Goal: Task Accomplishment & Management: Manage account settings

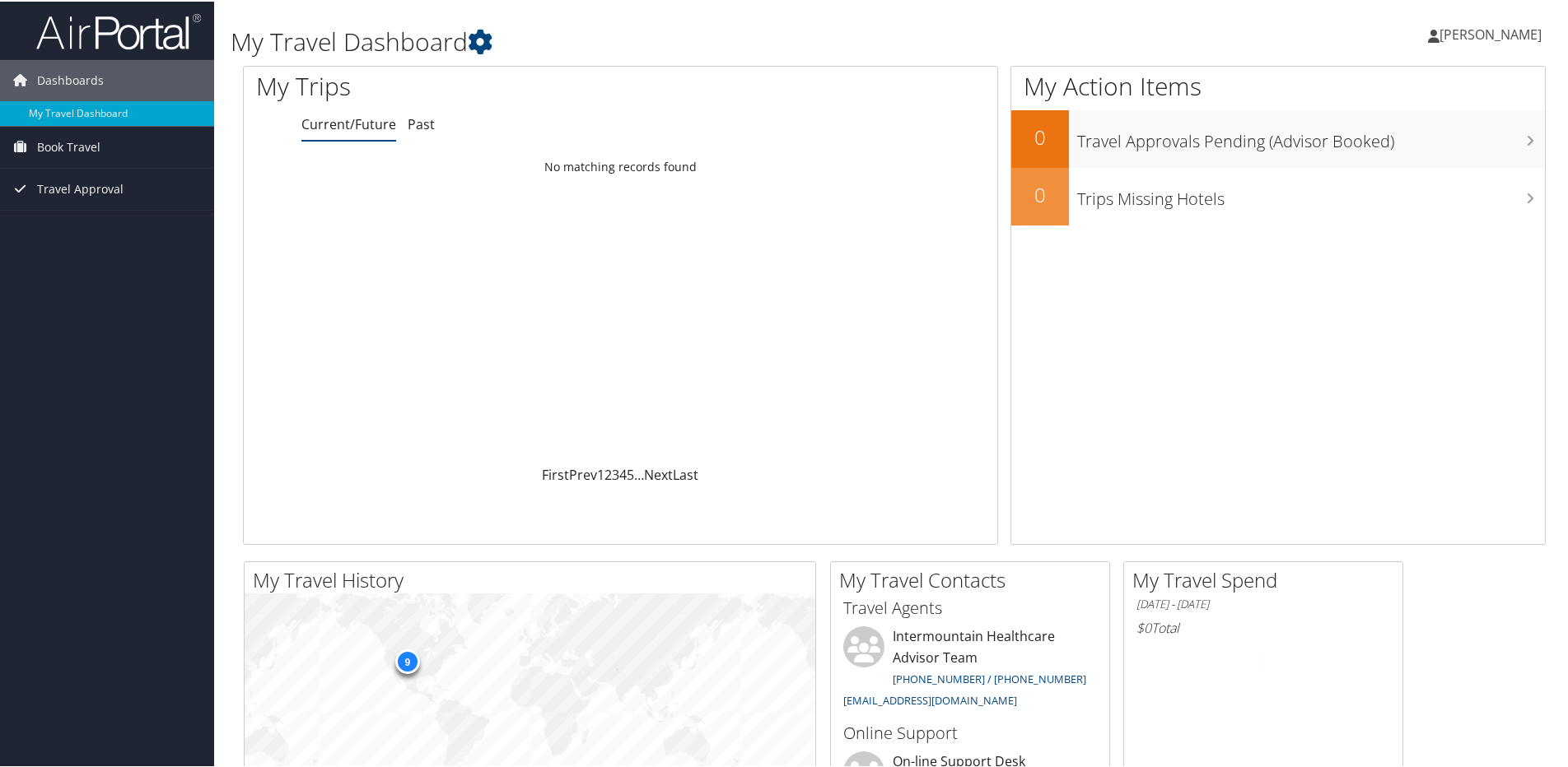
click at [1443, 31] on span "[PERSON_NAME]" at bounding box center [1491, 33] width 102 height 18
click at [1405, 91] on link "My Settings" at bounding box center [1447, 91] width 184 height 28
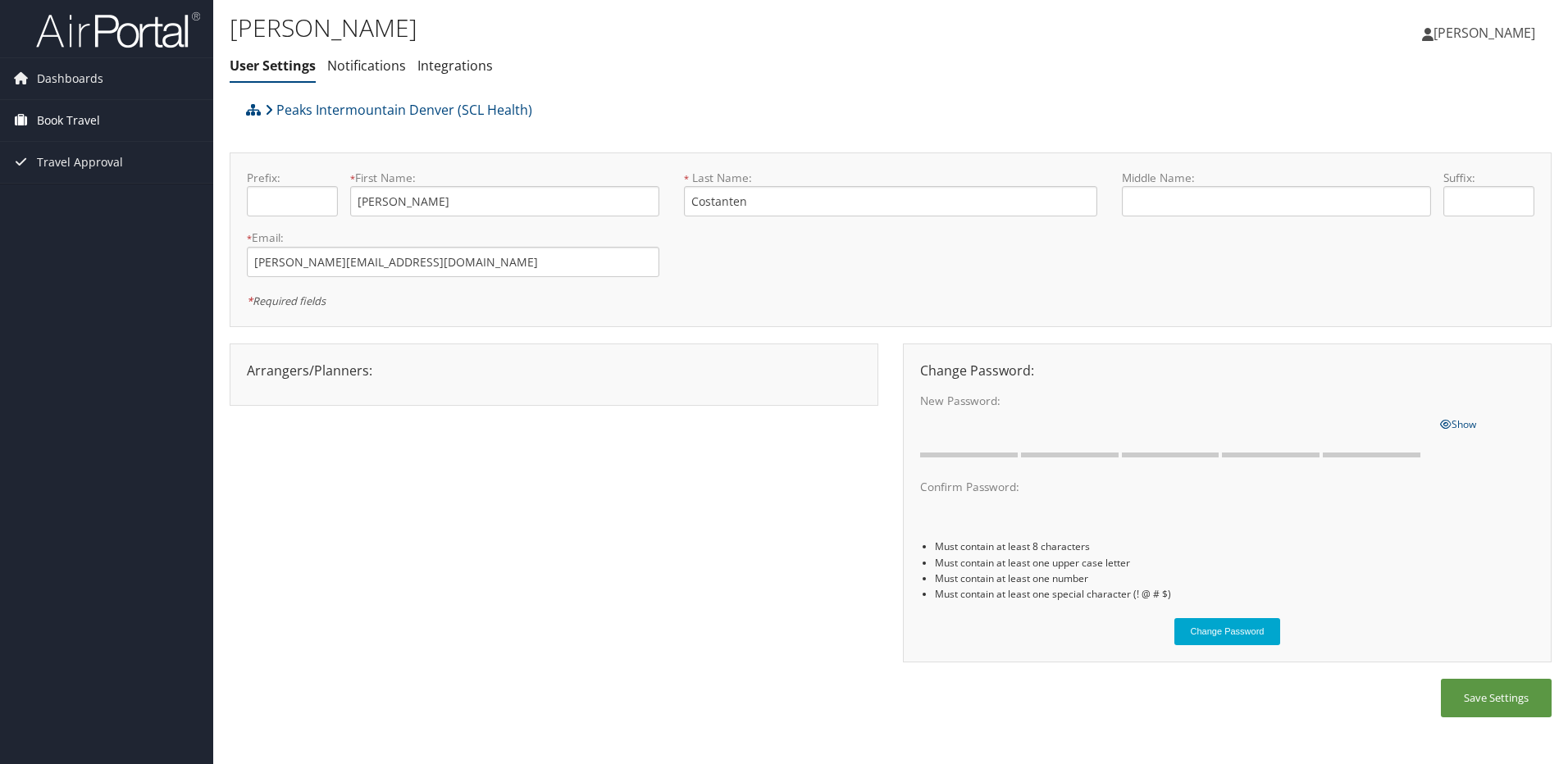
click at [87, 117] on span "Book Travel" at bounding box center [68, 120] width 63 height 41
click at [74, 178] on link "Book/Manage Online Trips" at bounding box center [106, 178] width 213 height 25
